Goal: Transaction & Acquisition: Purchase product/service

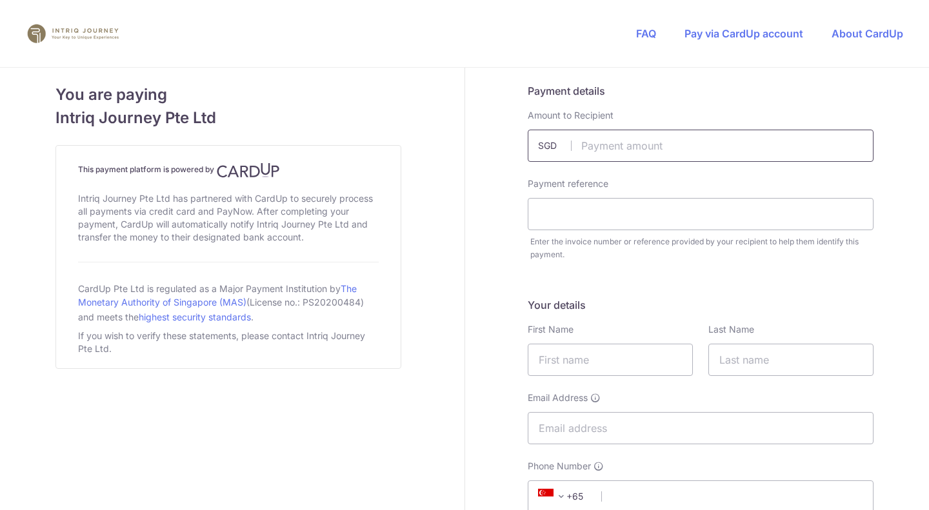
click at [637, 150] on input "text" at bounding box center [701, 146] width 346 height 32
type input "673.13"
type input "4163"
type input "[PERSON_NAME]"
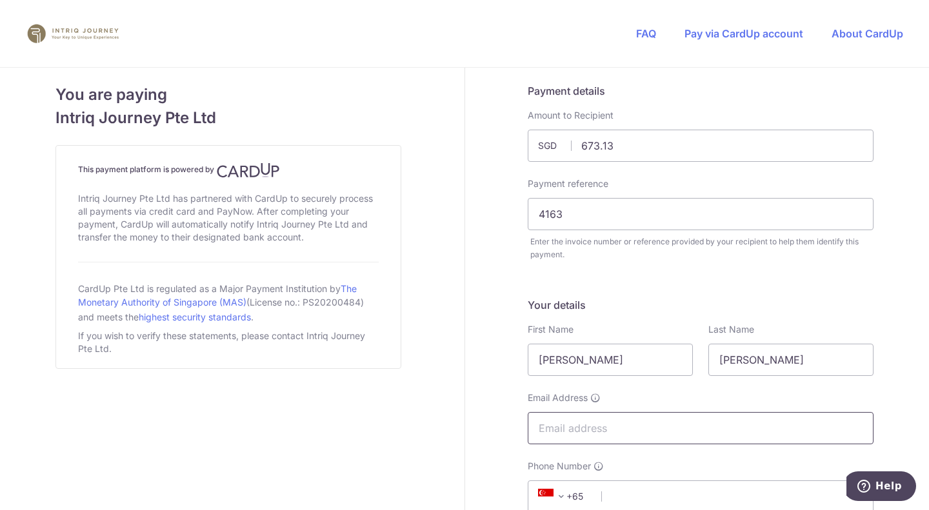
paste input "[EMAIL_ADDRESS][DOMAIN_NAME]"
type input "[EMAIL_ADDRESS][DOMAIN_NAME]"
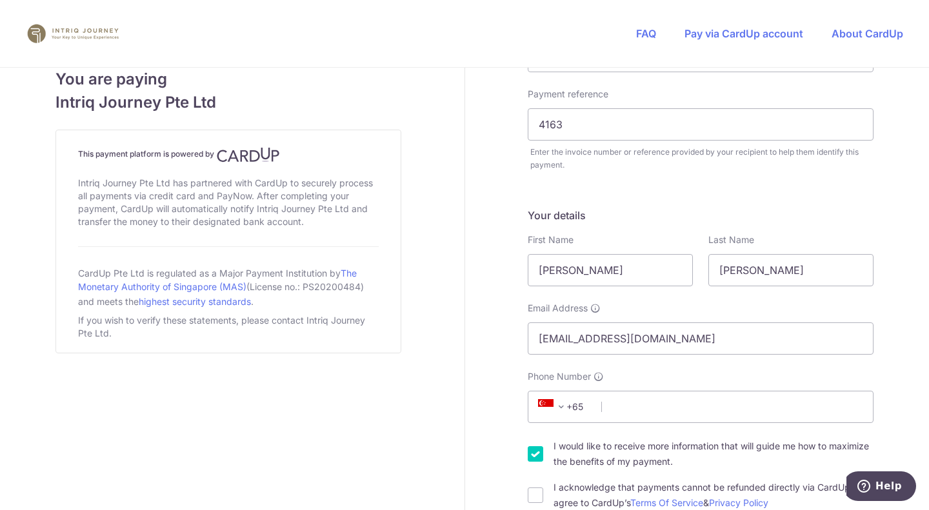
scroll to position [92, 0]
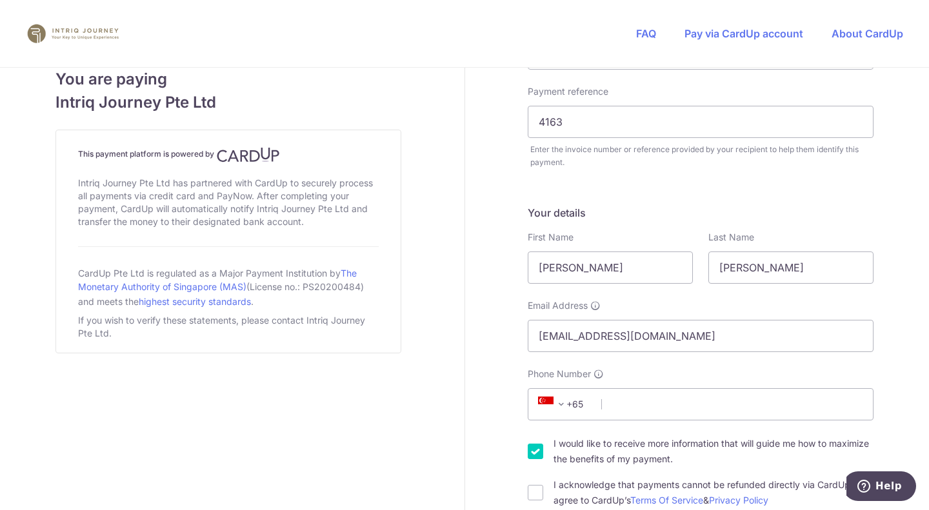
click at [632, 421] on div "Your details First Name [PERSON_NAME] Last Name [PERSON_NAME] Email Address [EM…" at bounding box center [701, 356] width 346 height 303
click at [626, 403] on input "Phone Number" at bounding box center [701, 404] width 346 height 32
paste input "[PHONE_NUMBER]"
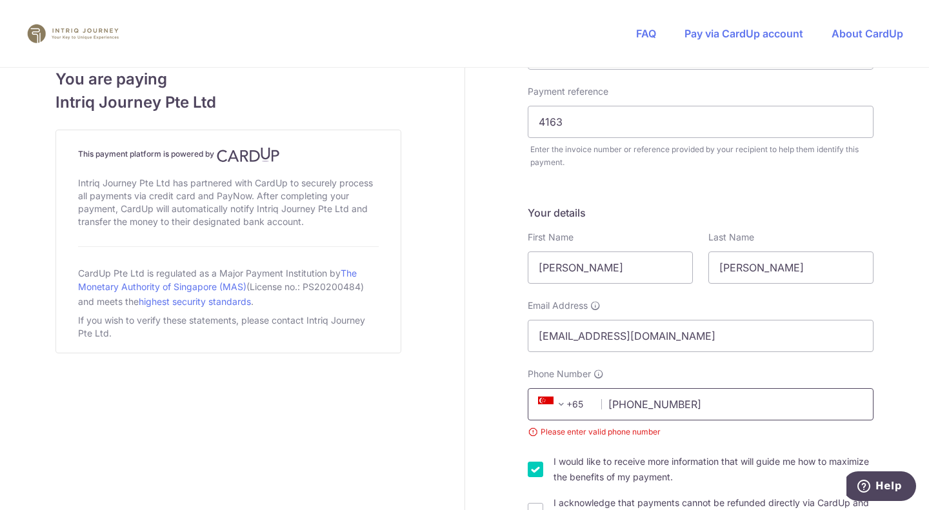
click at [637, 404] on input "[PHONE_NUMBER]" at bounding box center [701, 404] width 346 height 32
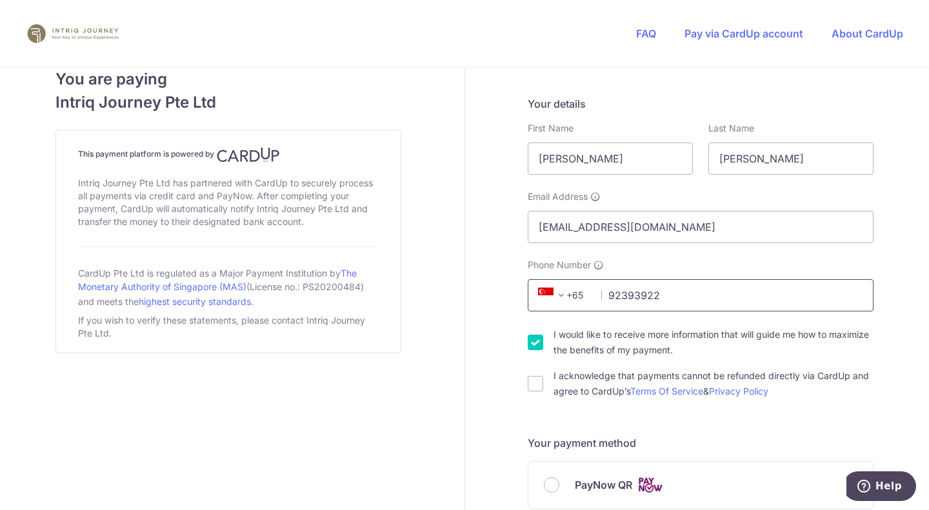
scroll to position [202, 0]
type input "92393922"
click at [531, 382] on input "I acknowledge that payments cannot be refunded directly via CardUp and agree to…" at bounding box center [535, 382] width 15 height 15
checkbox input "true"
click at [530, 346] on input "I would like to receive more information that will guide me how to maximize the…" at bounding box center [535, 341] width 15 height 15
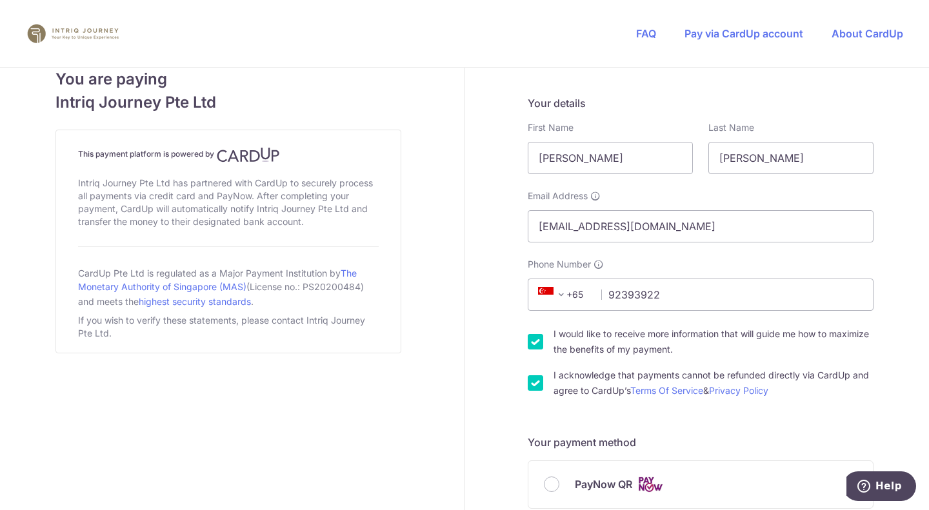
checkbox input "false"
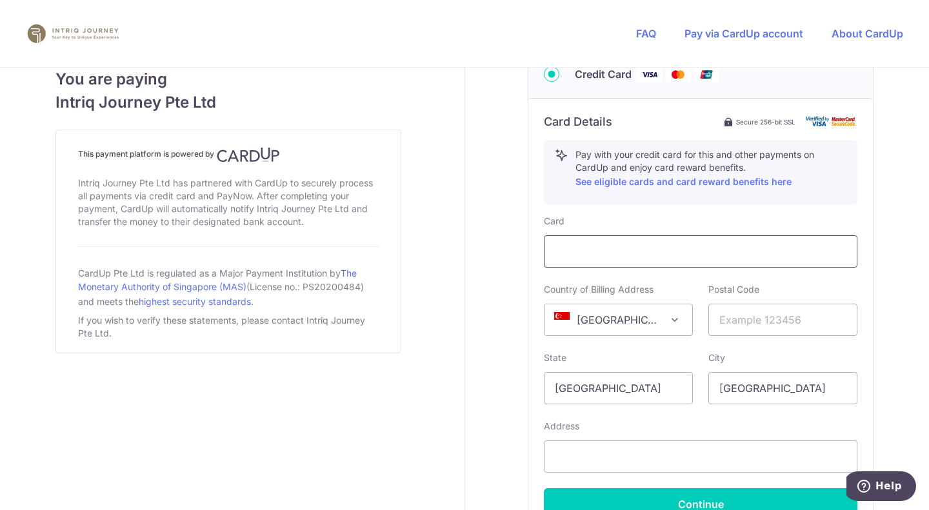
scroll to position [675, 0]
click at [622, 447] on input "text" at bounding box center [701, 455] width 314 height 32
paste input "[STREET_ADDRESS]"
type input "[STREET_ADDRESS]"
click at [775, 313] on input "text" at bounding box center [782, 319] width 149 height 32
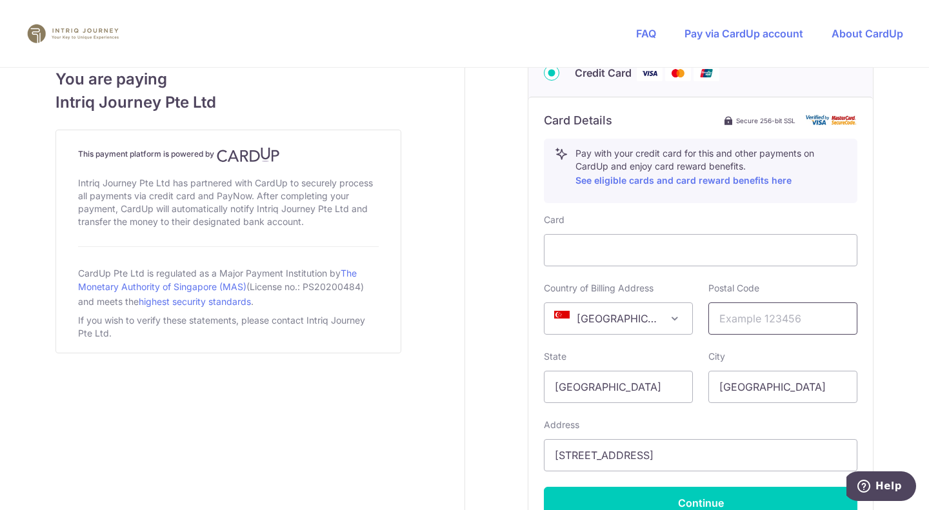
paste input "486414"
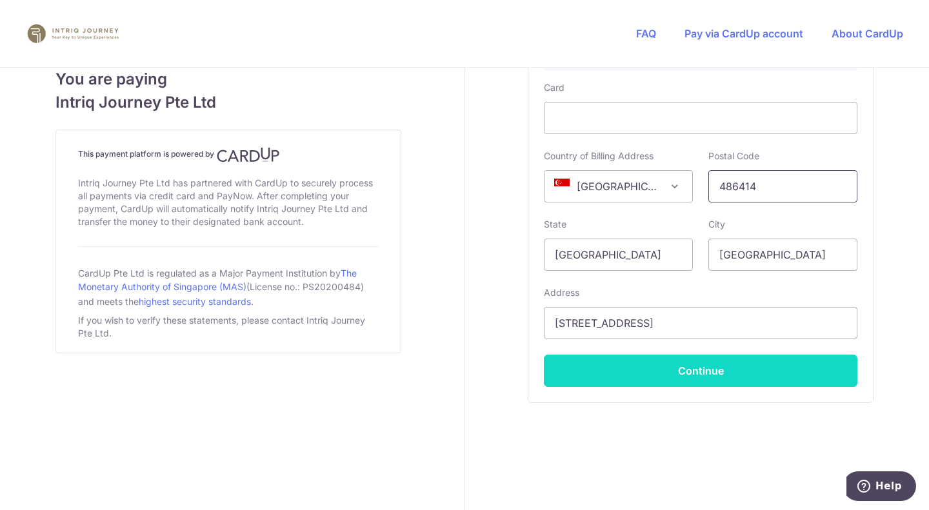
scroll to position [808, 0]
type input "486414"
click at [666, 372] on button "Continue" at bounding box center [701, 370] width 314 height 32
type input "**** 4510"
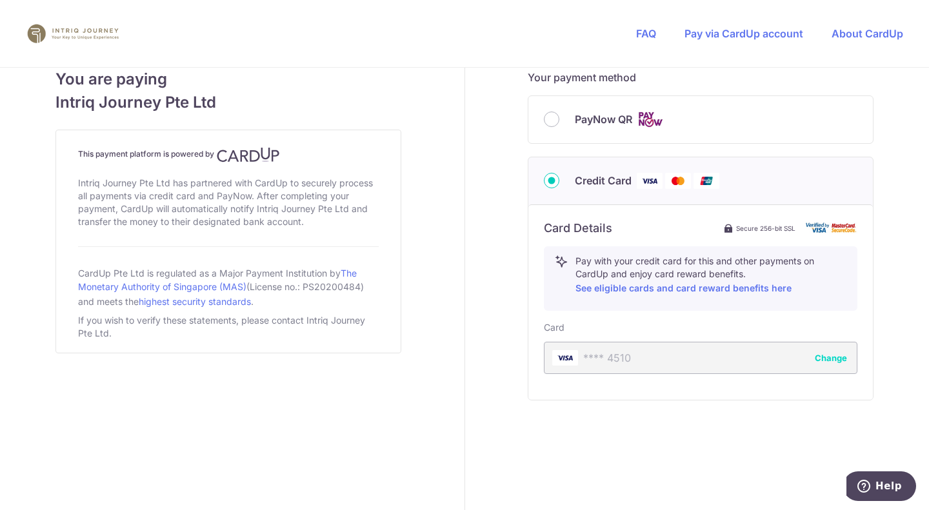
scroll to position [566, 0]
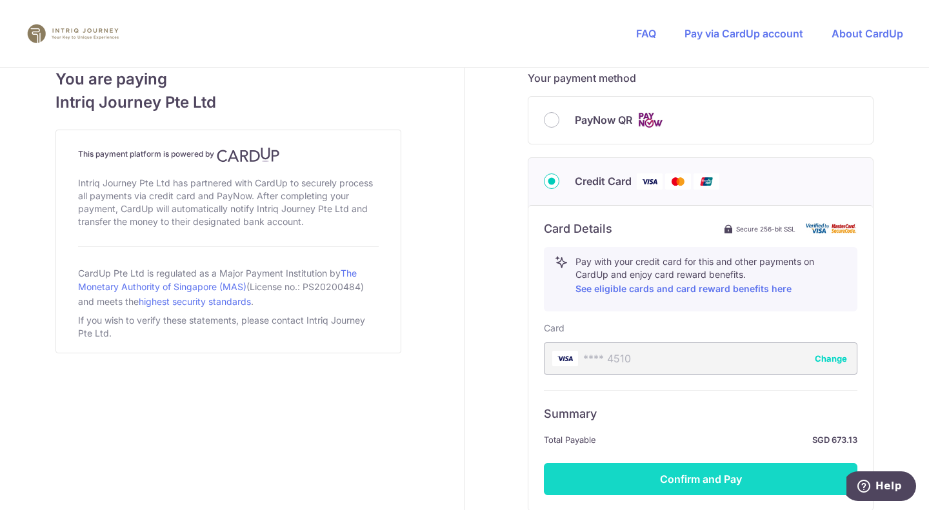
click at [670, 477] on button "Confirm and Pay" at bounding box center [701, 479] width 314 height 32
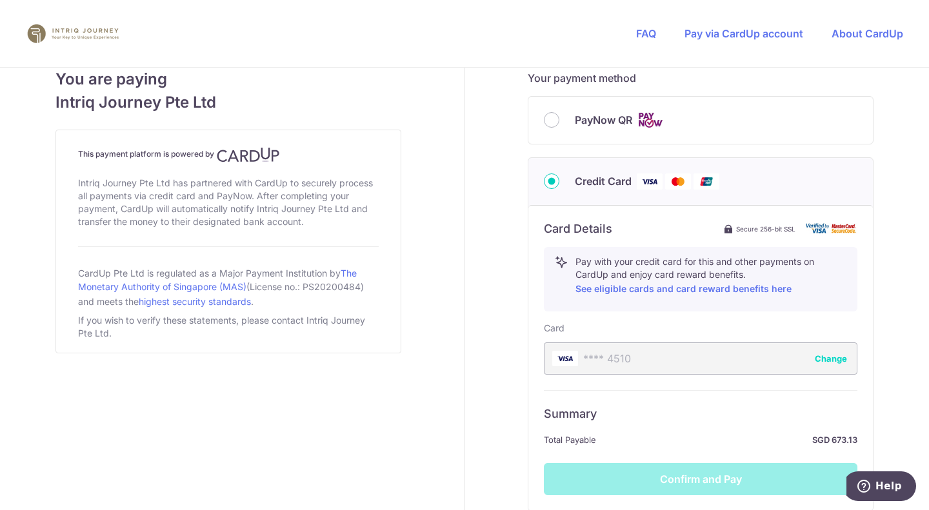
scroll to position [677, 0]
